Goal: Information Seeking & Learning: Learn about a topic

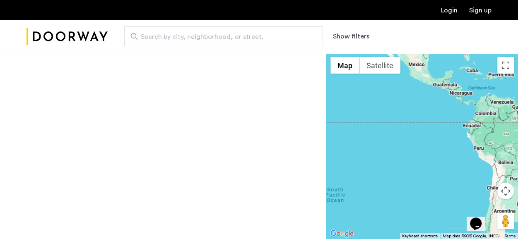
click at [210, 41] on span "Search by city, neighborhood, or street." at bounding box center [220, 37] width 159 height 10
click at [210, 41] on input "Search by city, neighborhood, or street." at bounding box center [223, 36] width 199 height 20
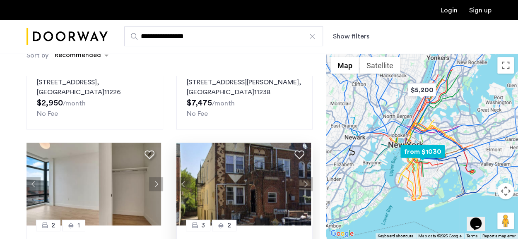
scroll to position [455, 0]
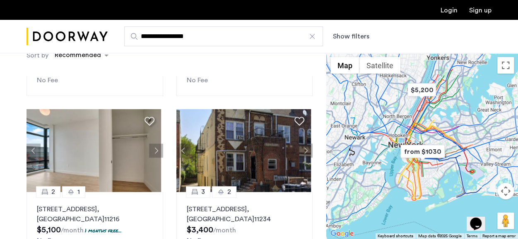
click at [143, 34] on input "**********" at bounding box center [223, 36] width 199 height 20
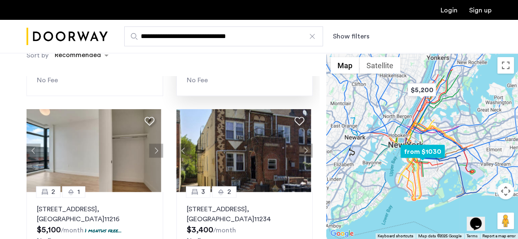
type input "**********"
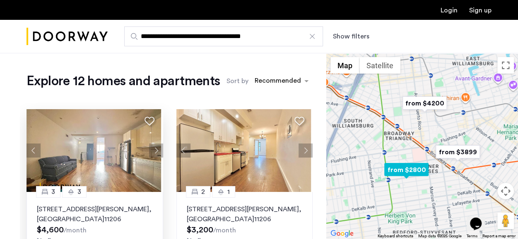
click at [89, 138] on img at bounding box center [93, 150] width 134 height 83
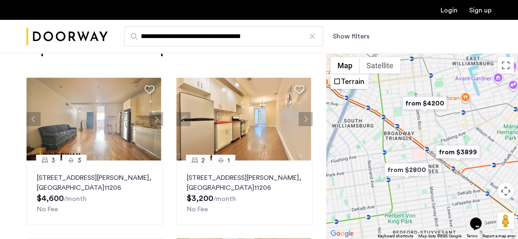
scroll to position [41, 0]
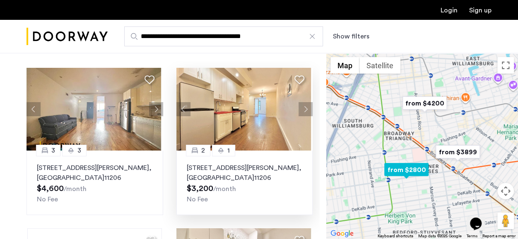
click at [262, 109] on img at bounding box center [243, 109] width 134 height 83
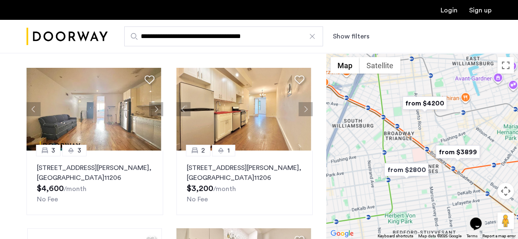
click at [423, 105] on img "from $4200" at bounding box center [424, 103] width 51 height 19
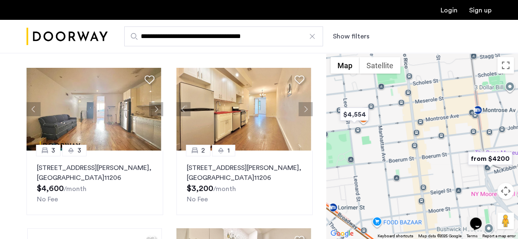
click at [499, 160] on img "from $4200" at bounding box center [489, 158] width 51 height 19
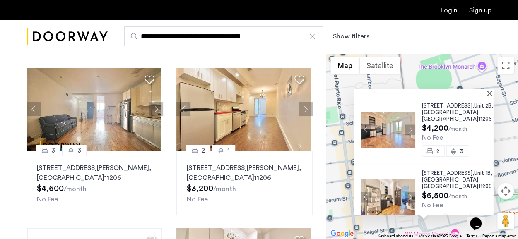
drag, startPoint x: 458, startPoint y: 108, endPoint x: 463, endPoint y: 28, distance: 80.1
click at [463, 28] on div "**********" at bounding box center [300, 36] width 384 height 20
drag, startPoint x: 443, startPoint y: 113, endPoint x: 483, endPoint y: 110, distance: 39.5
click at [483, 110] on div "315 Bushwick Avenue, Unit 2B, Brooklyn , NY 11206" at bounding box center [457, 113] width 72 height 20
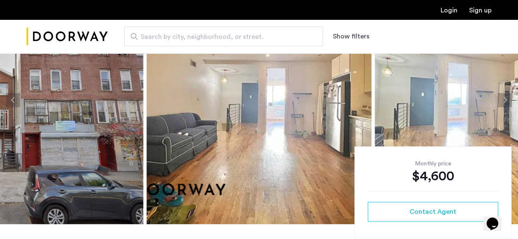
scroll to position [41, 0]
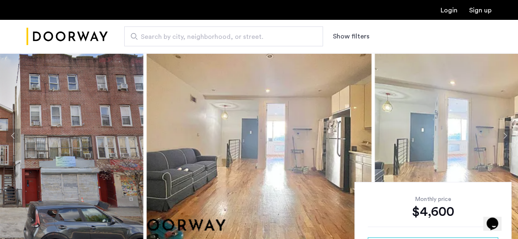
click at [338, 113] on img at bounding box center [258, 136] width 225 height 248
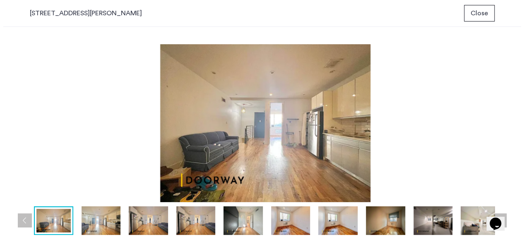
scroll to position [0, 0]
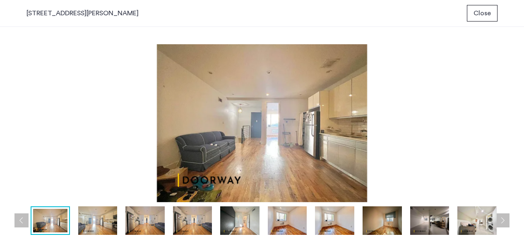
click at [148, 222] on img at bounding box center [144, 220] width 39 height 29
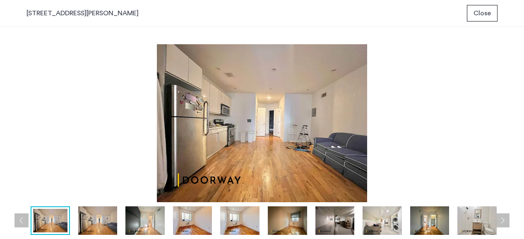
click at [188, 218] on img at bounding box center [192, 220] width 39 height 29
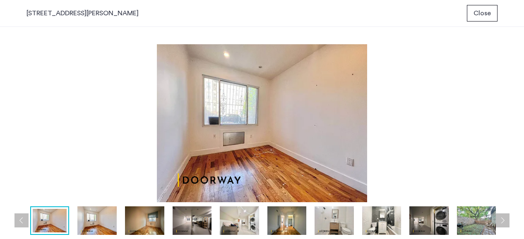
click at [230, 215] on img at bounding box center [239, 220] width 39 height 29
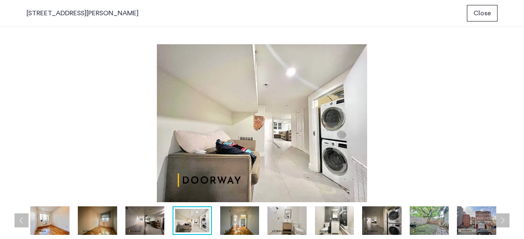
click at [241, 217] on img at bounding box center [239, 220] width 39 height 29
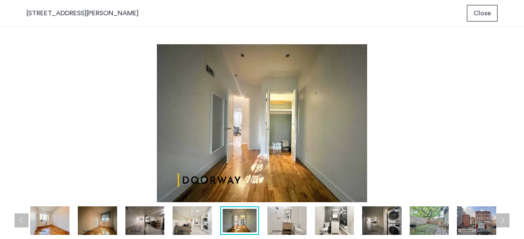
click at [282, 221] on img at bounding box center [286, 220] width 39 height 29
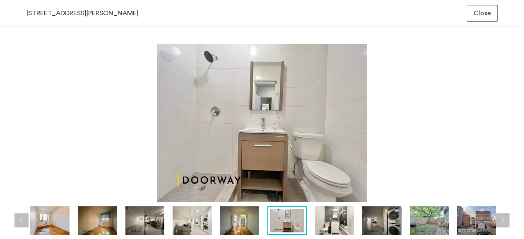
click at [334, 219] on img at bounding box center [334, 220] width 39 height 29
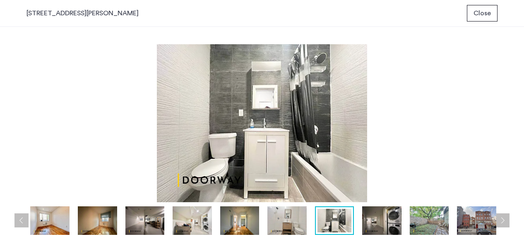
click at [386, 214] on img at bounding box center [381, 220] width 39 height 29
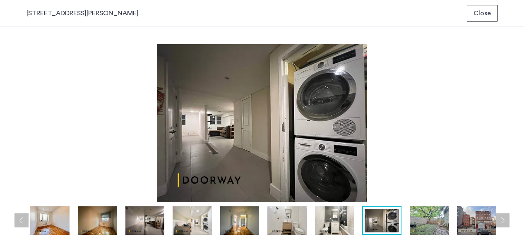
click at [431, 210] on img at bounding box center [429, 220] width 39 height 29
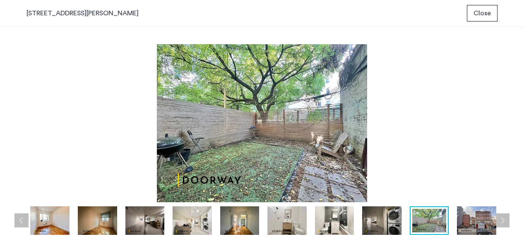
click at [484, 220] on img at bounding box center [476, 220] width 39 height 29
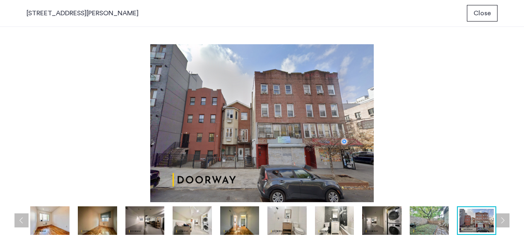
click at [503, 220] on button "Next apartment" at bounding box center [502, 220] width 14 height 14
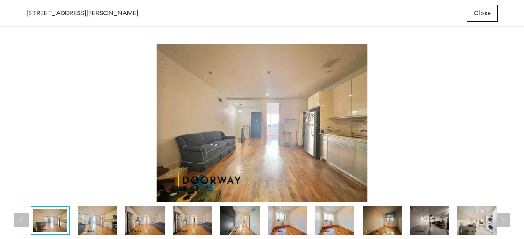
click at [482, 10] on span "Close" at bounding box center [481, 13] width 17 height 10
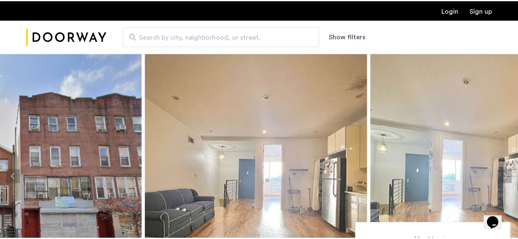
scroll to position [53, 0]
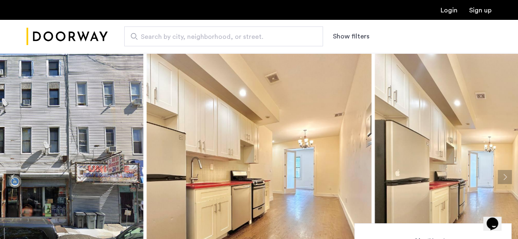
scroll to position [41, 0]
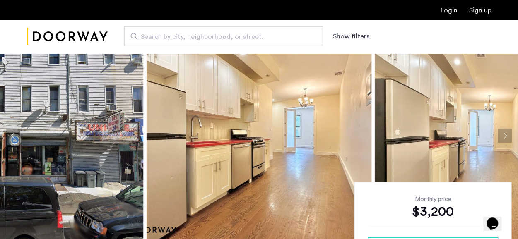
click at [497, 130] on button "Next apartment" at bounding box center [504, 136] width 14 height 14
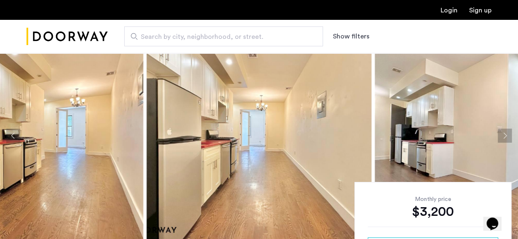
click at [501, 130] on button "Next apartment" at bounding box center [504, 136] width 14 height 14
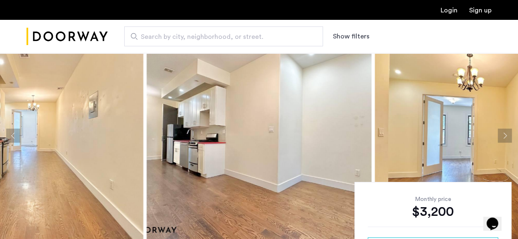
click at [502, 130] on button "Next apartment" at bounding box center [504, 136] width 14 height 14
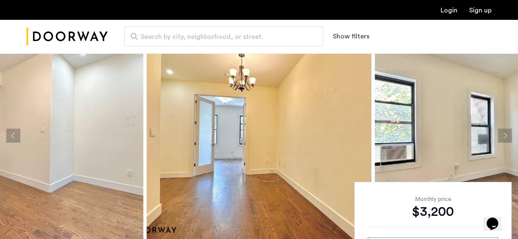
click at [499, 129] on button "Next apartment" at bounding box center [504, 136] width 14 height 14
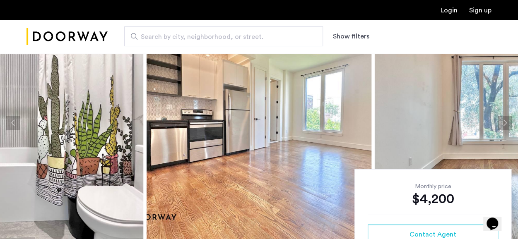
scroll to position [41, 0]
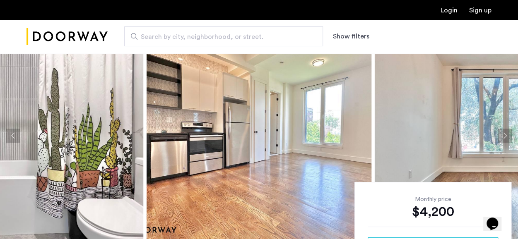
click at [503, 133] on button "Next apartment" at bounding box center [504, 136] width 14 height 14
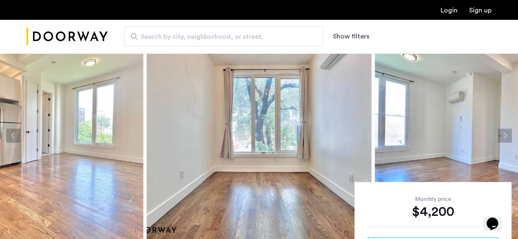
click at [501, 131] on button "Next apartment" at bounding box center [504, 136] width 14 height 14
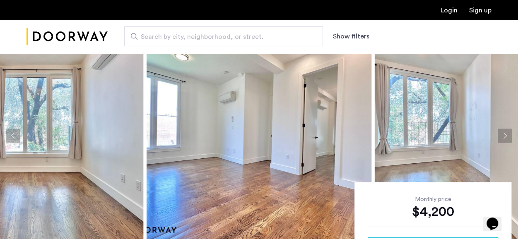
click at [501, 131] on button "Next apartment" at bounding box center [504, 136] width 14 height 14
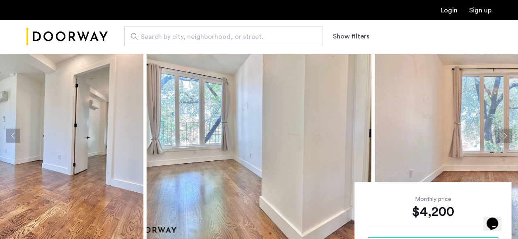
click at [500, 130] on button "Next apartment" at bounding box center [504, 136] width 14 height 14
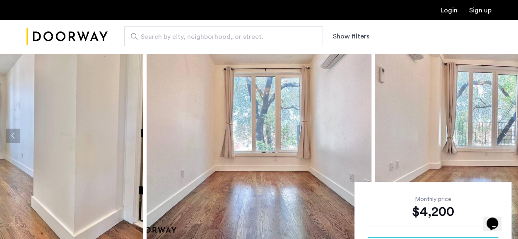
click at [500, 130] on button "Next apartment" at bounding box center [504, 136] width 14 height 14
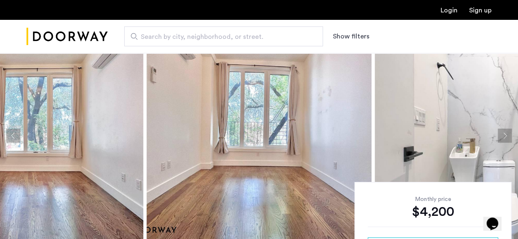
click at [500, 129] on button "Next apartment" at bounding box center [504, 136] width 14 height 14
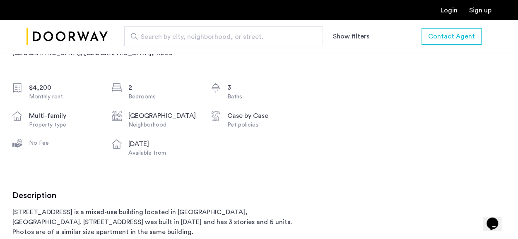
scroll to position [414, 0]
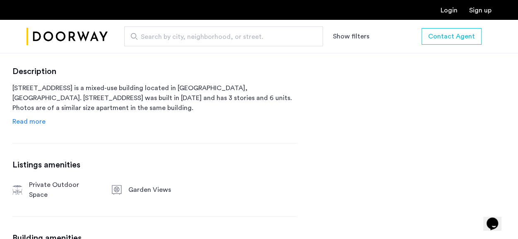
click at [33, 125] on span "Read more" at bounding box center [28, 121] width 33 height 7
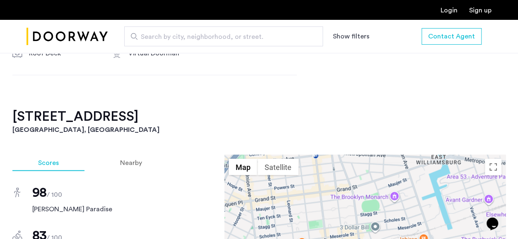
scroll to position [786, 0]
